Goal: Book appointment/travel/reservation

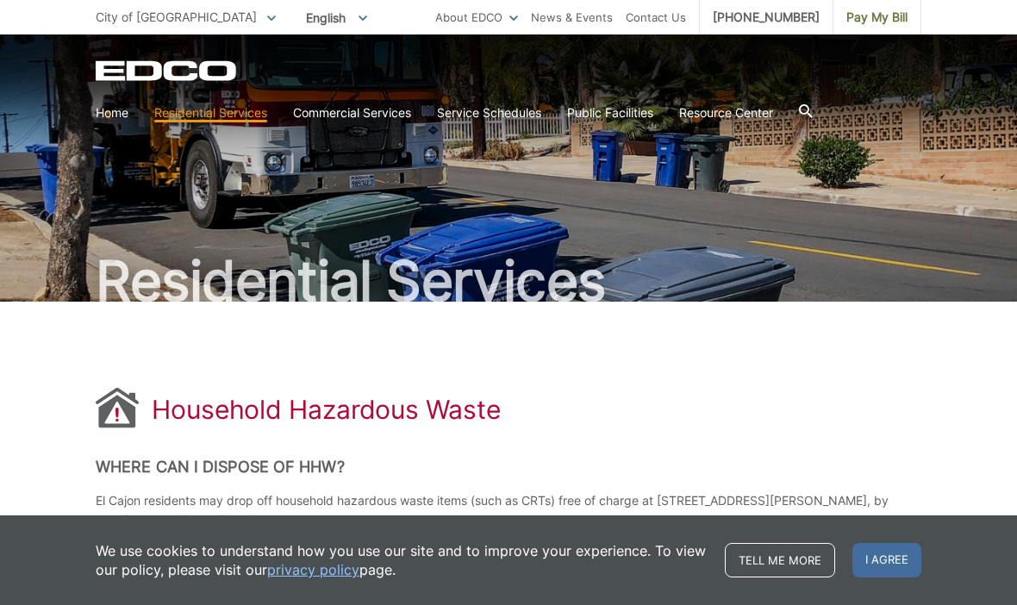
scroll to position [103, 0]
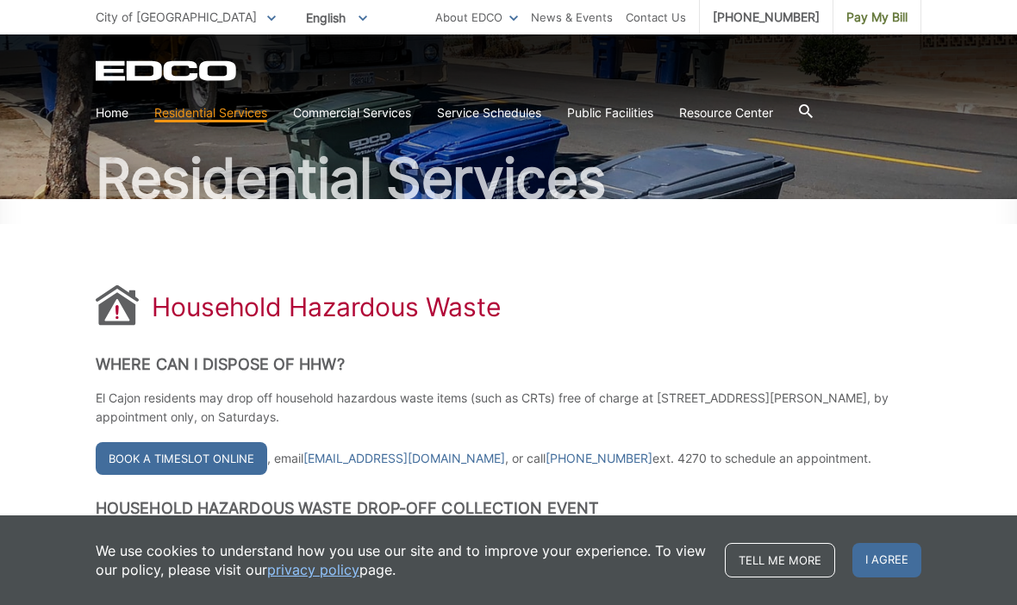
click at [131, 461] on link "Book a Timeslot Online" at bounding box center [182, 458] width 172 height 33
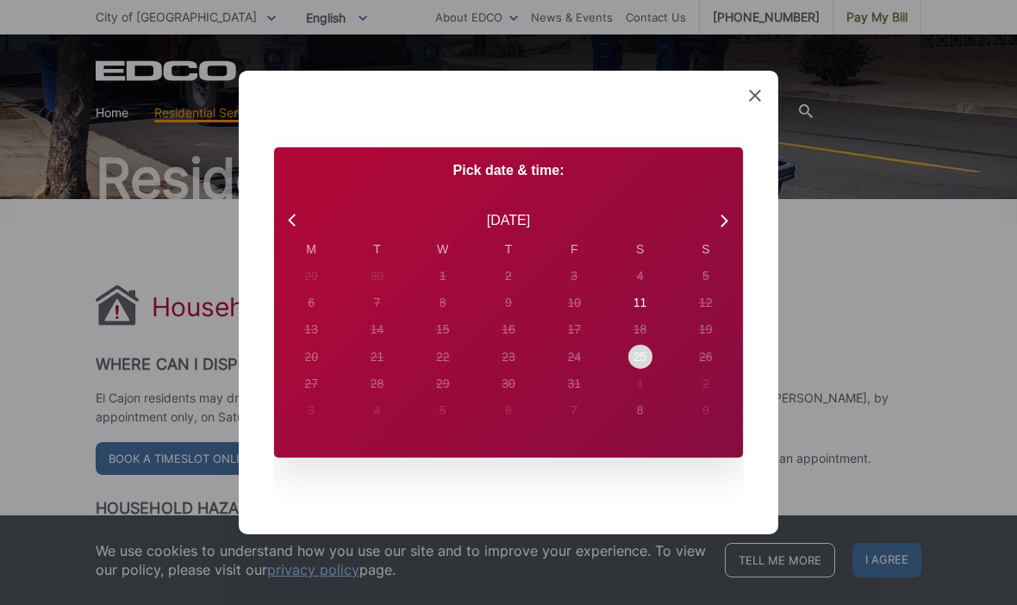
click at [651, 354] on div "25" at bounding box center [641, 357] width 24 height 24
radio input "true"
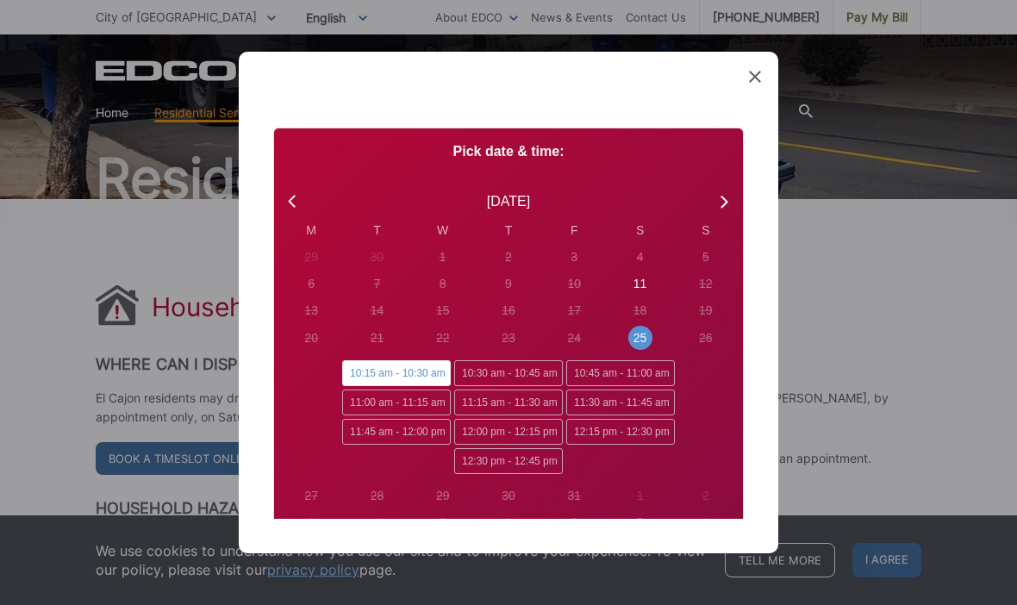
click at [521, 566] on span "Continue" at bounding box center [508, 573] width 63 height 14
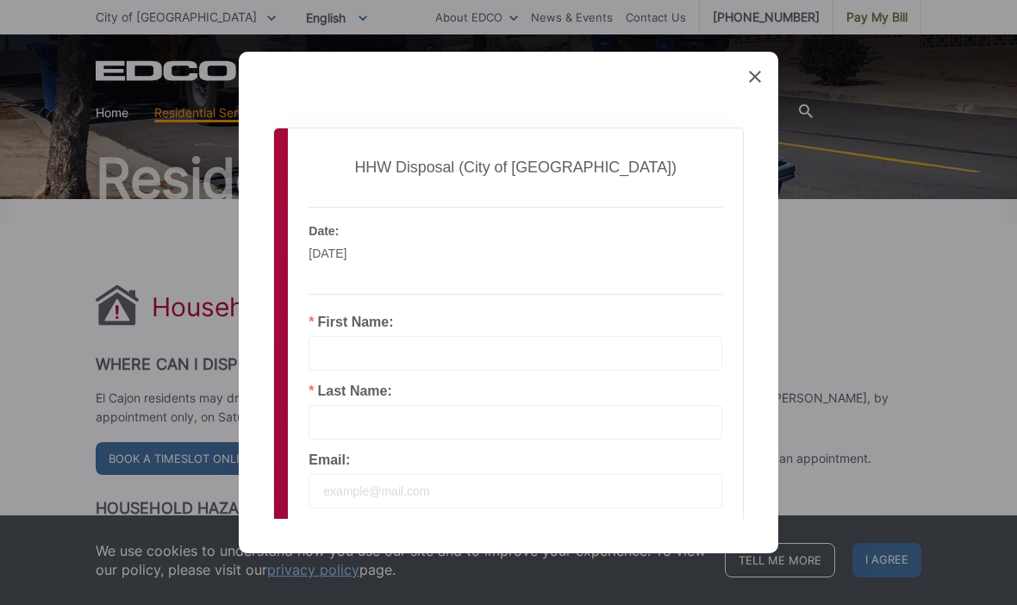
click at [609, 336] on input "text" at bounding box center [516, 353] width 414 height 34
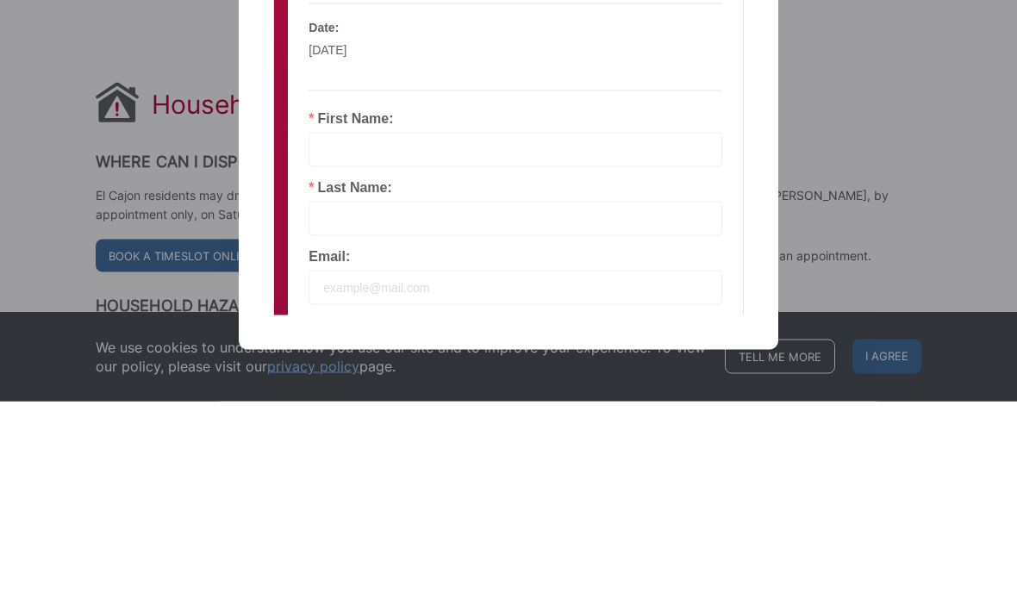
type input "[PERSON_NAME]"
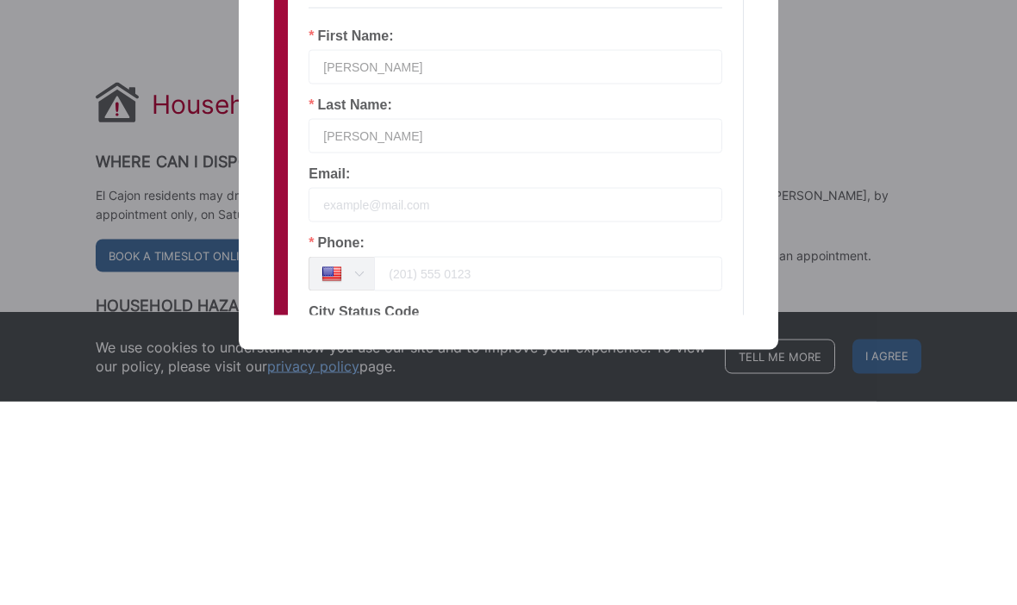
scroll to position [86, 0]
click at [463, 388] on input "email" at bounding box center [516, 405] width 414 height 34
type input "[EMAIL_ADDRESS][DOMAIN_NAME]"
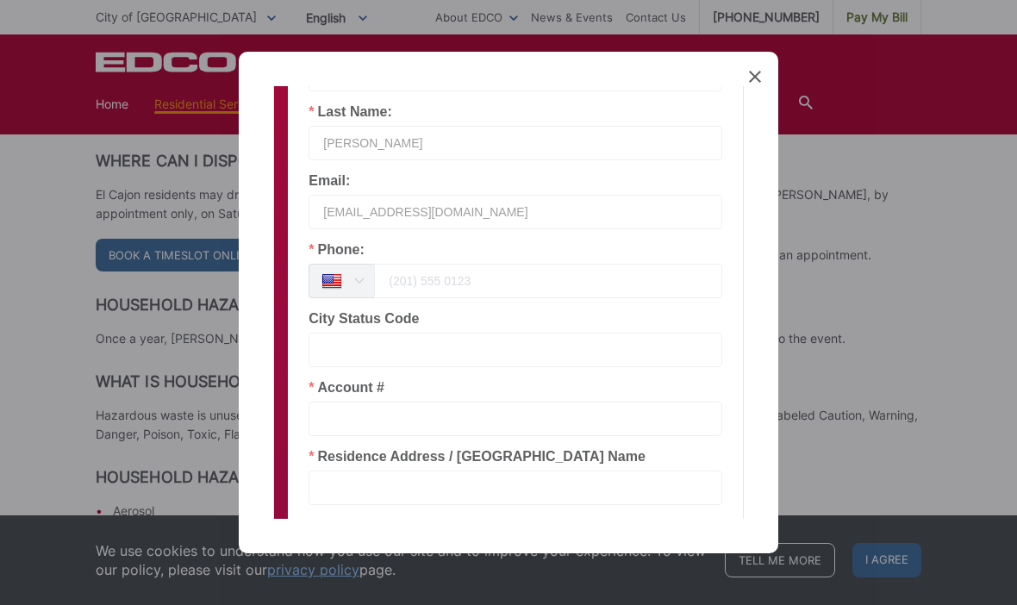
scroll to position [280, 0]
click at [504, 263] on input "tel" at bounding box center [548, 280] width 348 height 34
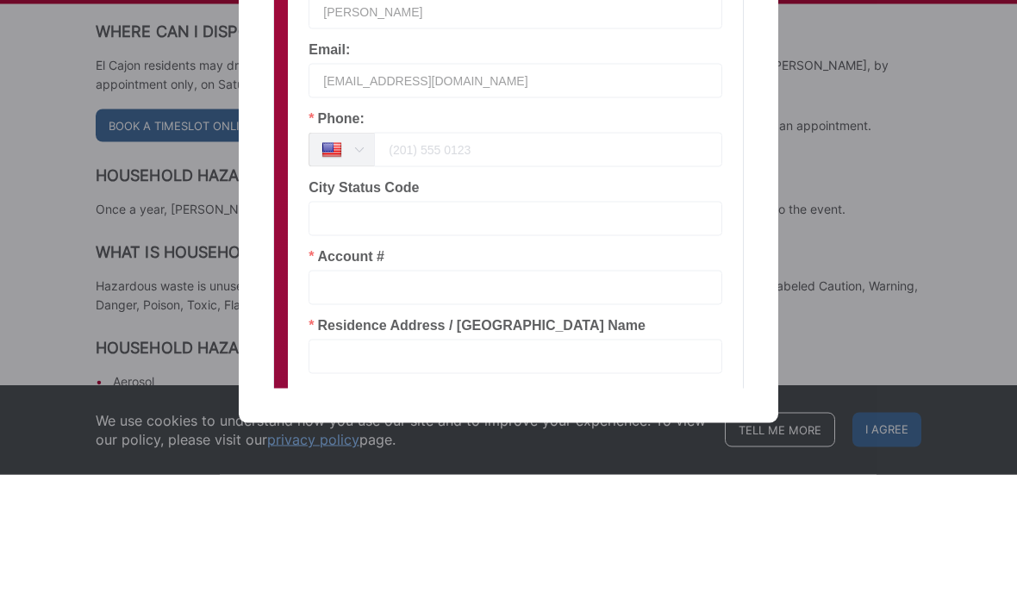
type input "6192778306"
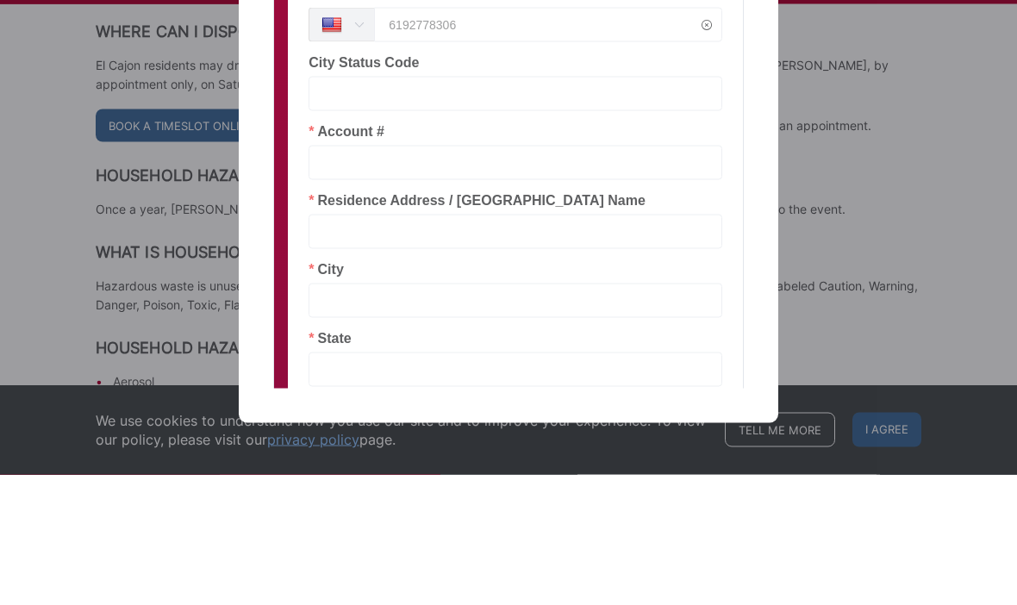
scroll to position [397, 0]
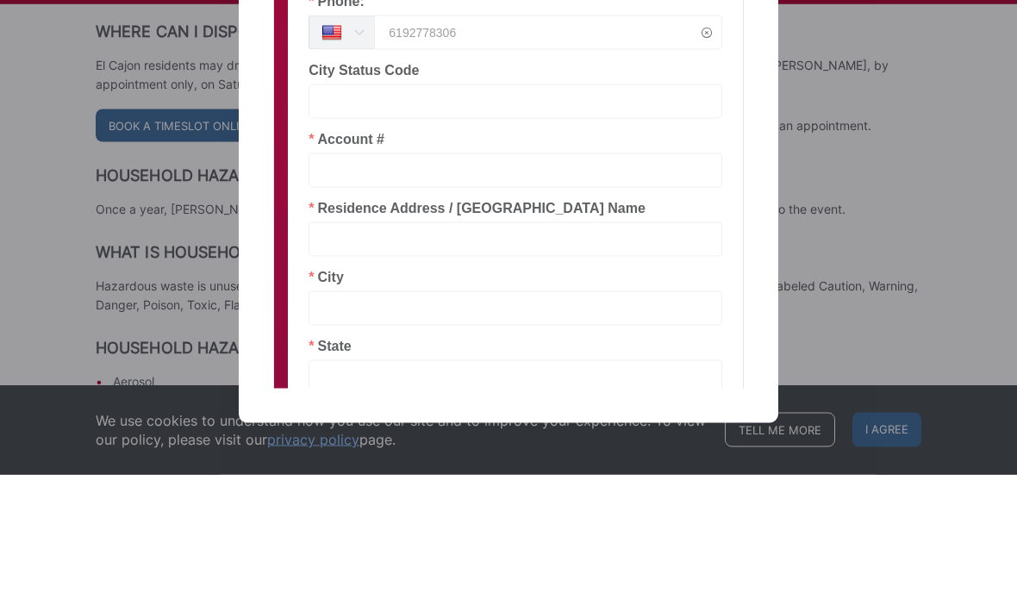
click at [467, 284] on input "text" at bounding box center [516, 301] width 414 height 34
type input "59-EN 523971"
click at [341, 353] on input "text" at bounding box center [516, 370] width 414 height 34
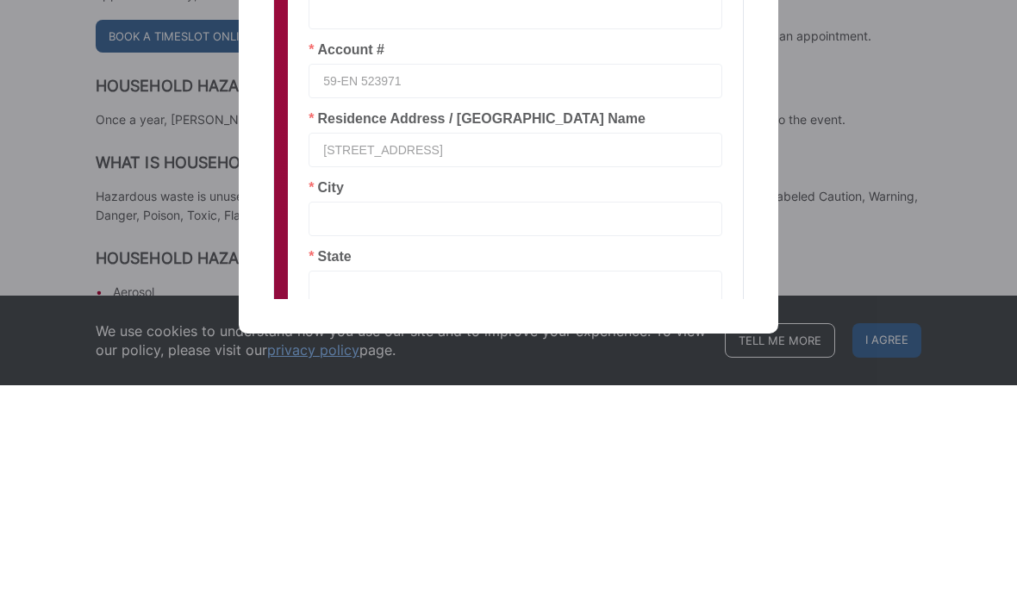
type input "[STREET_ADDRESS]"
click at [340, 422] on input "text" at bounding box center [516, 439] width 414 height 34
type input "El Cajon"
type input "CA"
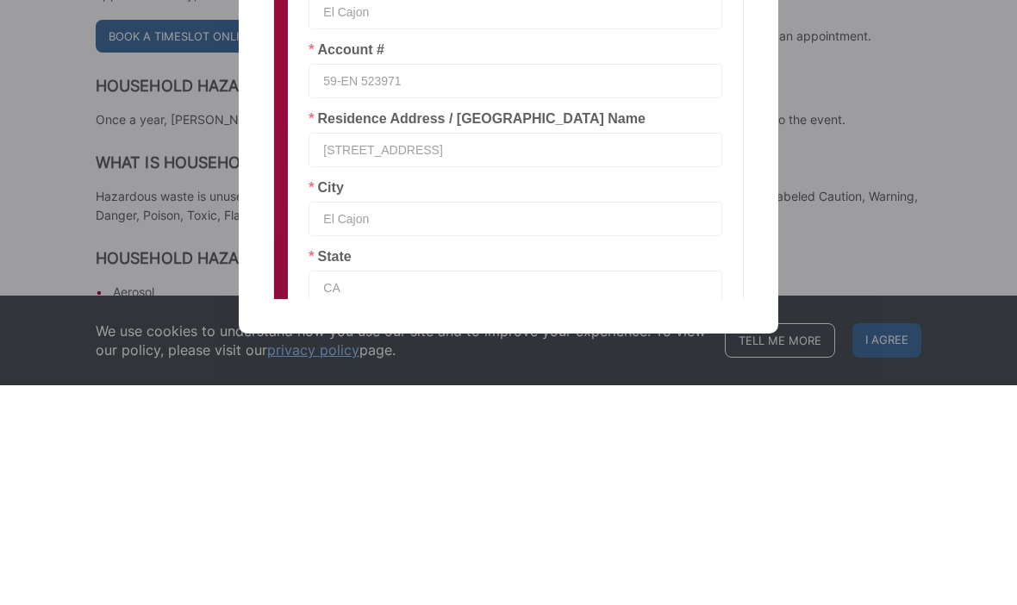
type input "92020"
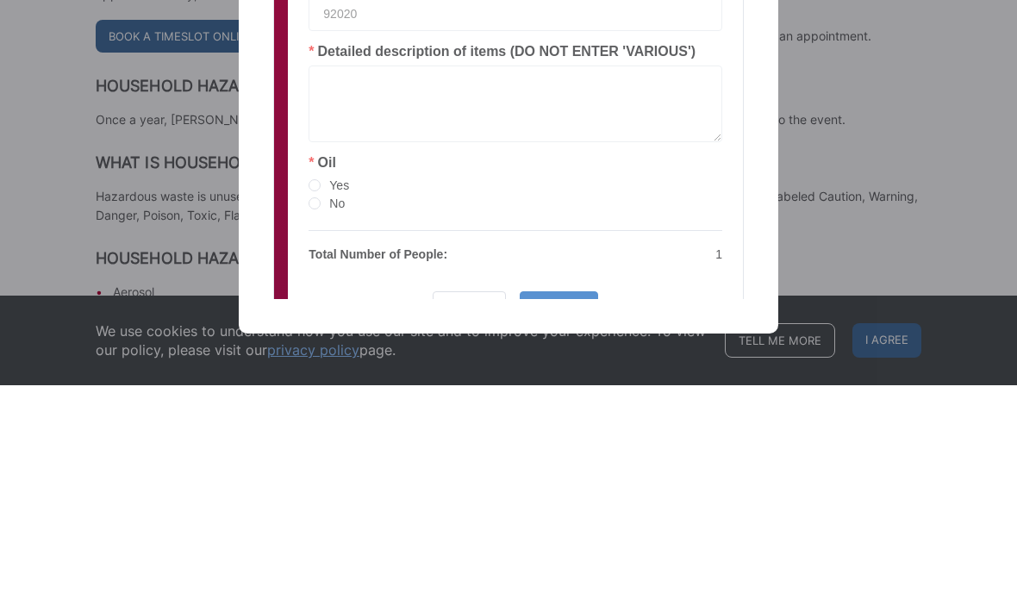
scroll to position [742, 0]
click at [368, 285] on textarea at bounding box center [516, 323] width 414 height 77
type textarea "Old paint, car fluids, oil spray paint"
click at [327, 397] on span "Yes" at bounding box center [335, 404] width 28 height 14
click at [321, 398] on input "Yes" at bounding box center [315, 405] width 12 height 14
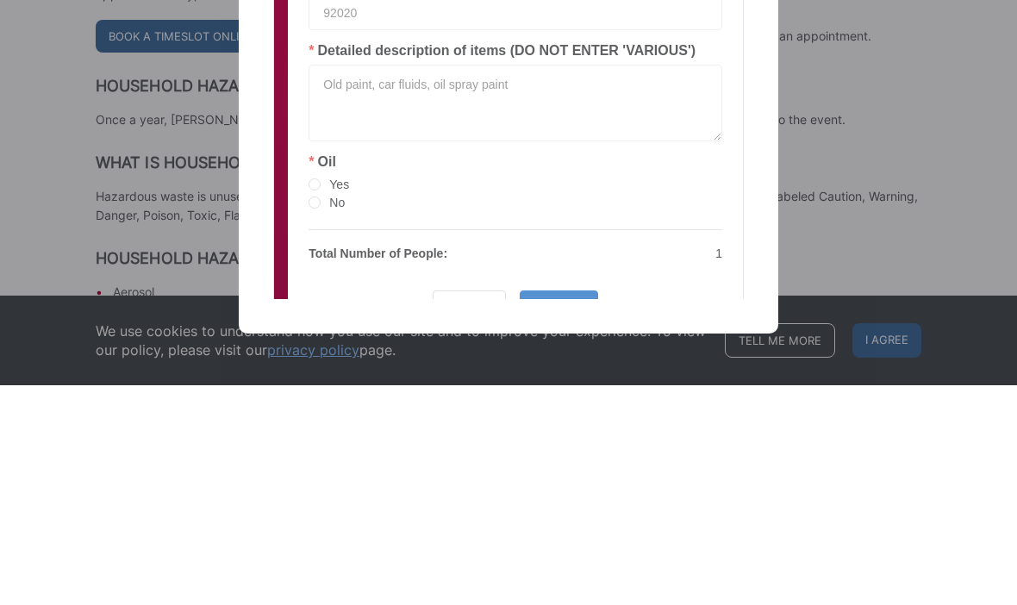
radio input "true"
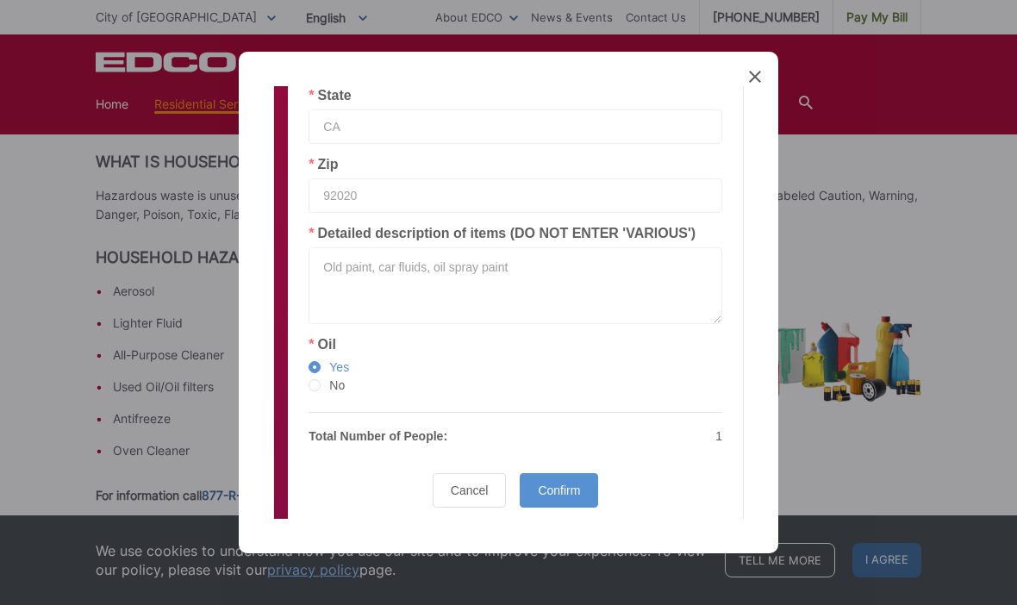
scroll to position [778, 0]
click at [579, 485] on span "Confirm" at bounding box center [559, 492] width 42 height 14
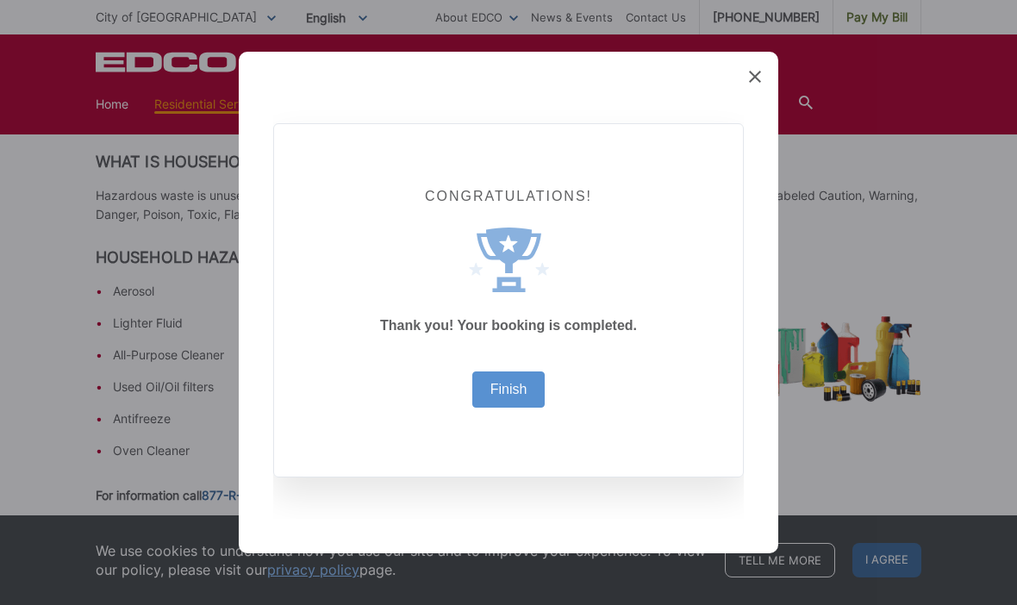
scroll to position [0, 0]
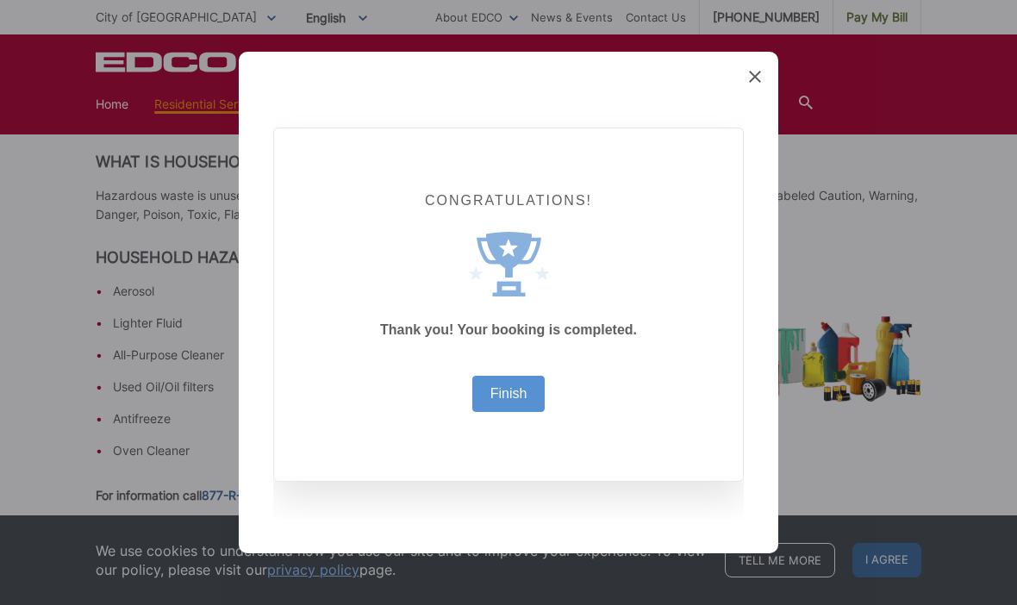
click at [527, 389] on link "Finish" at bounding box center [509, 394] width 37 height 14
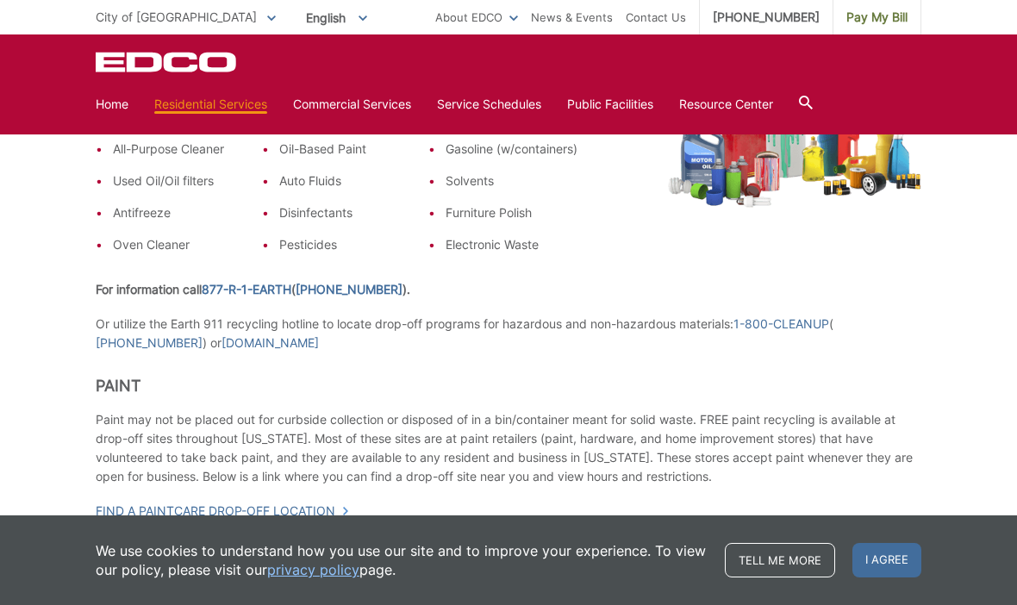
scroll to position [702, 0]
